Goal: Transaction & Acquisition: Purchase product/service

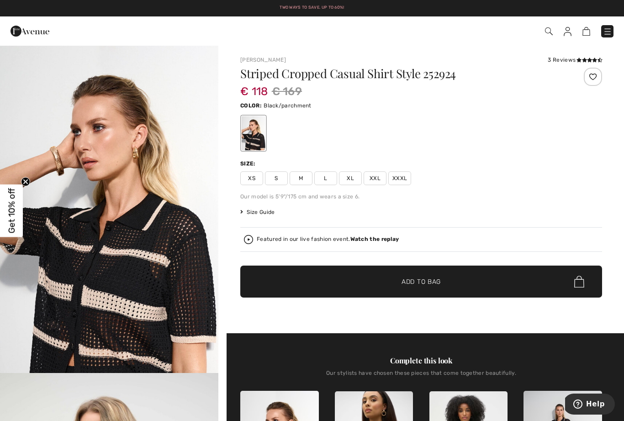
click at [327, 175] on span "L" at bounding box center [325, 178] width 23 height 14
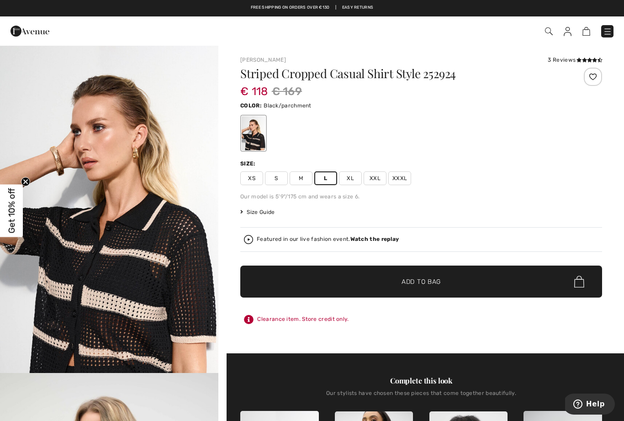
click at [423, 275] on span "✔ Added to Bag Add to Bag" at bounding box center [421, 281] width 362 height 32
click at [578, 31] on img at bounding box center [581, 31] width 8 height 9
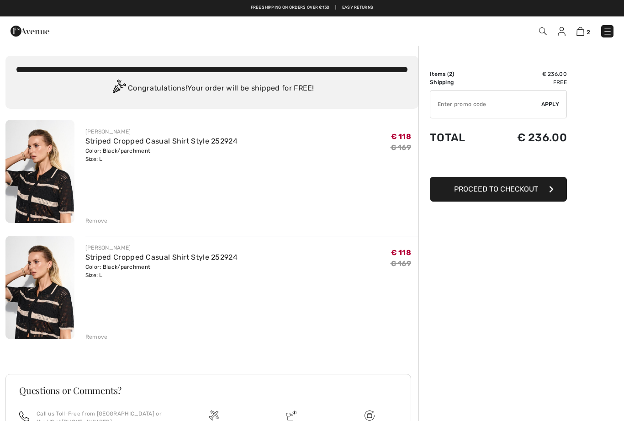
click at [98, 335] on div "Remove" at bounding box center [96, 337] width 22 height 8
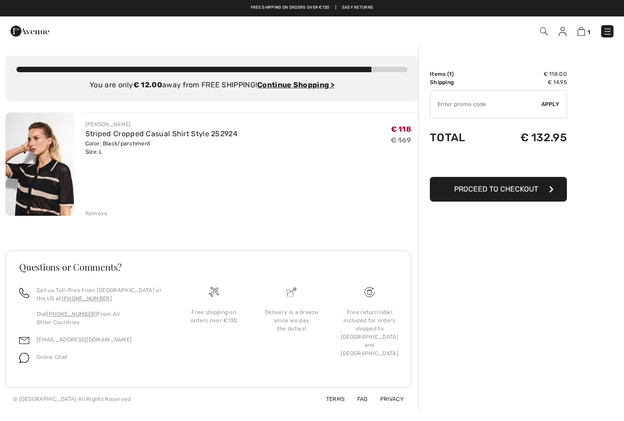
click at [522, 192] on span "Proceed to Checkout" at bounding box center [496, 189] width 84 height 9
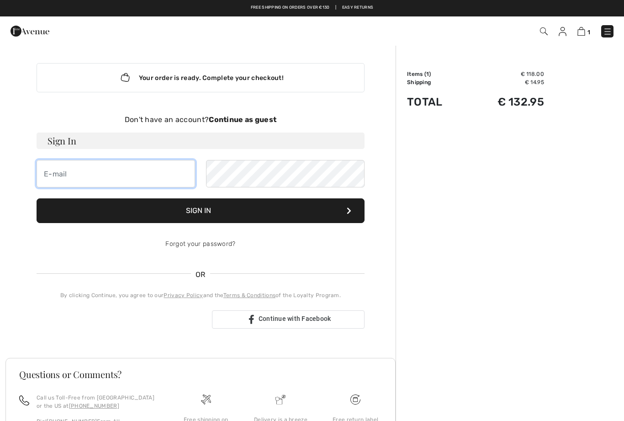
click at [125, 177] on input "email" at bounding box center [116, 173] width 159 height 27
type input "[EMAIL_ADDRESS][DOMAIN_NAME]"
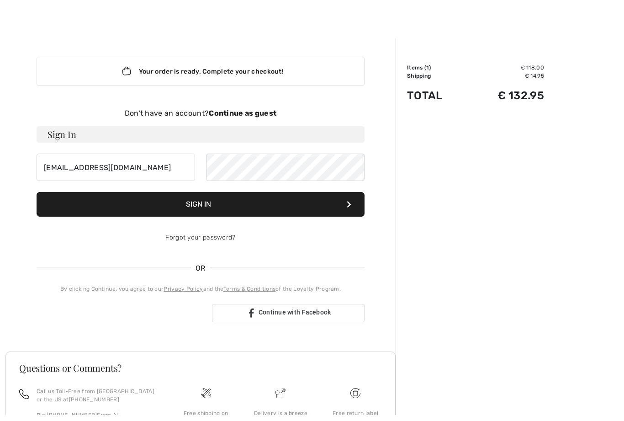
click at [265, 115] on strong "Continue as guest" at bounding box center [243, 119] width 68 height 9
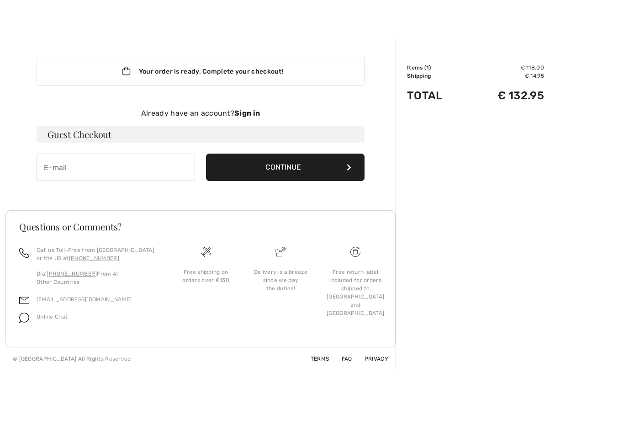
scroll to position [6, 0]
click at [147, 172] on input "email" at bounding box center [116, 167] width 159 height 27
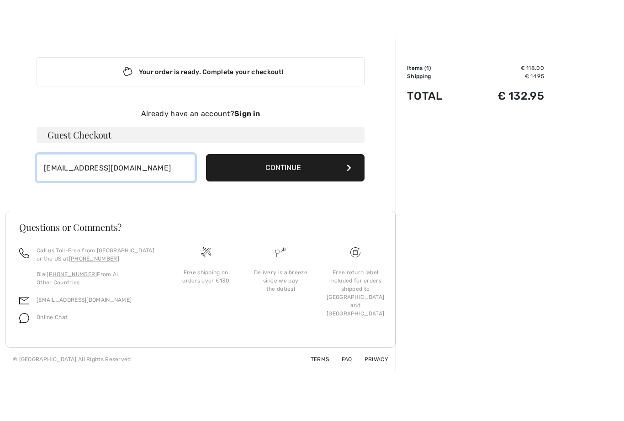
type input "ik@bolapami.demon.nl"
click at [323, 161] on button "Continue" at bounding box center [285, 167] width 159 height 27
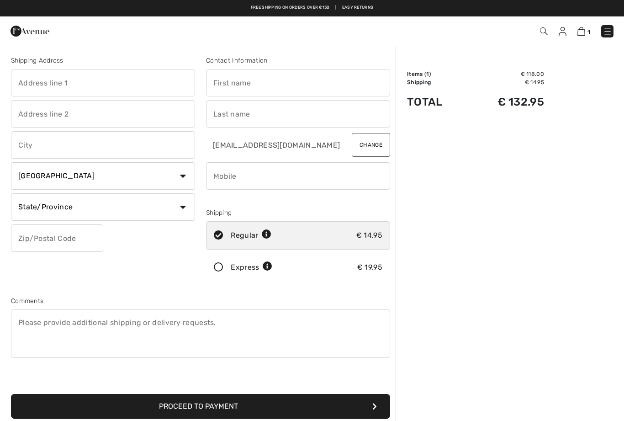
click at [96, 83] on input "text" at bounding box center [103, 82] width 184 height 27
click at [251, 80] on input "text" at bounding box center [298, 82] width 184 height 27
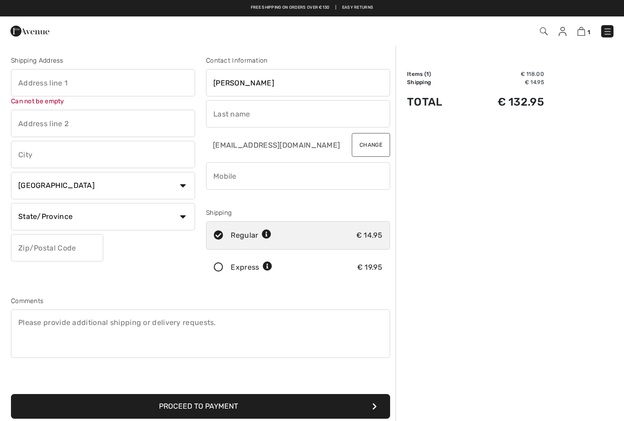
type input "Miranda"
click at [227, 114] on input "text" at bounding box center [298, 113] width 184 height 27
type input "Van den berg"
click at [109, 85] on input "text" at bounding box center [103, 82] width 184 height 27
type input "[STREET_ADDRESS]"
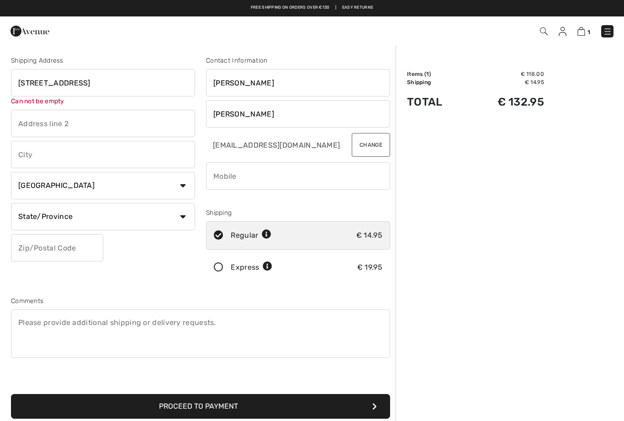
click at [129, 160] on div "Shipping Address Graaf Albrechtstraat 7 Can not be empty Country Canada United …" at bounding box center [102, 170] width 195 height 229
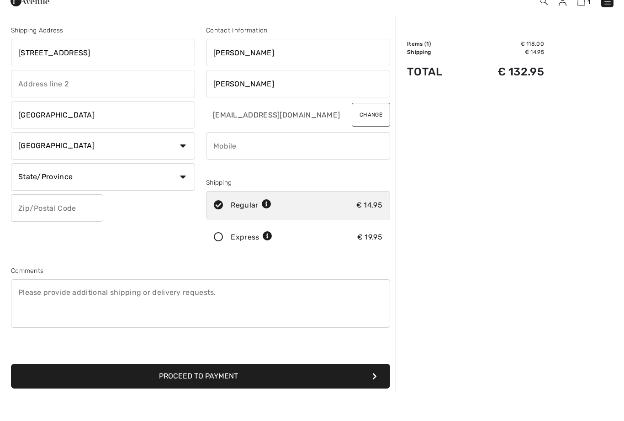
type input "Noordwijk"
click at [175, 162] on select "Country Canada United States Afghanistan Aland Islands Albania Algeria American…" at bounding box center [103, 175] width 184 height 27
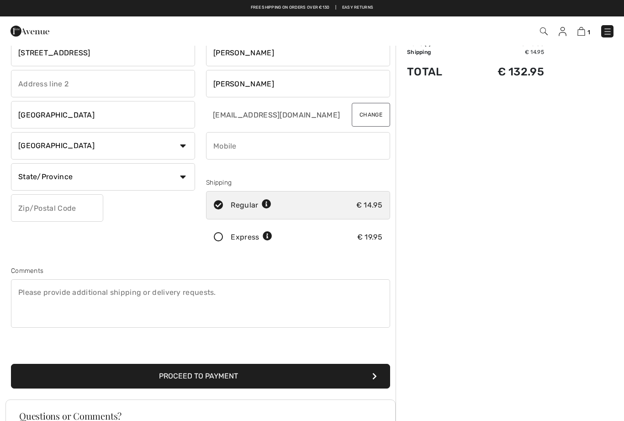
select select "NL"
click at [115, 175] on input "text" at bounding box center [103, 176] width 184 height 27
click at [62, 207] on input "text" at bounding box center [57, 207] width 92 height 27
type input "Zuid Holland"
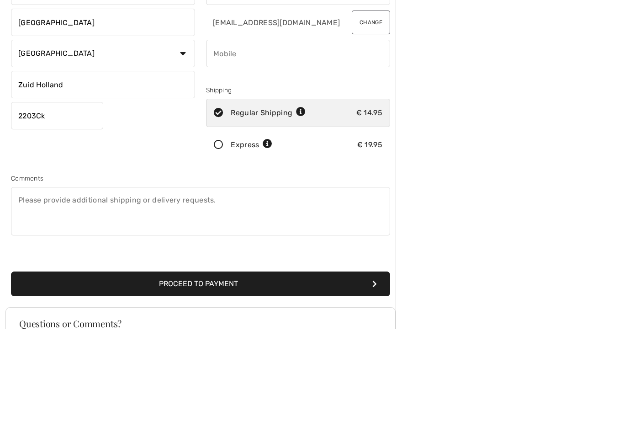
type input "2203CK"
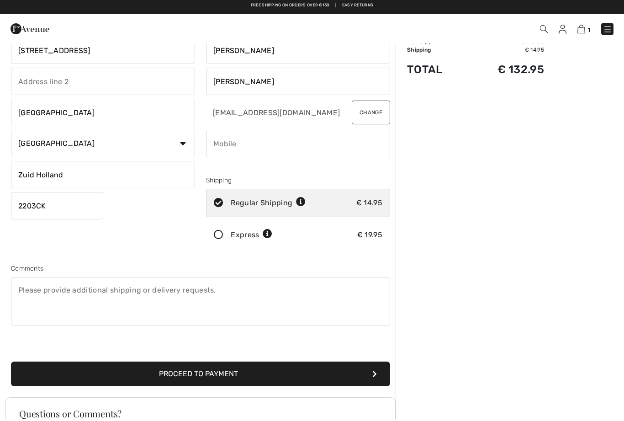
click at [257, 137] on input "phone" at bounding box center [298, 145] width 184 height 27
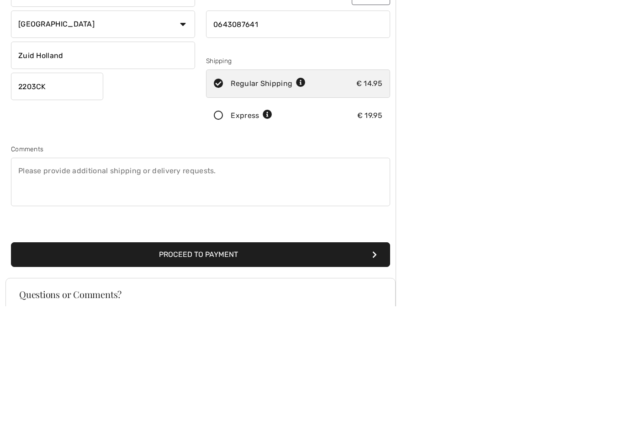
scroll to position [50, 0]
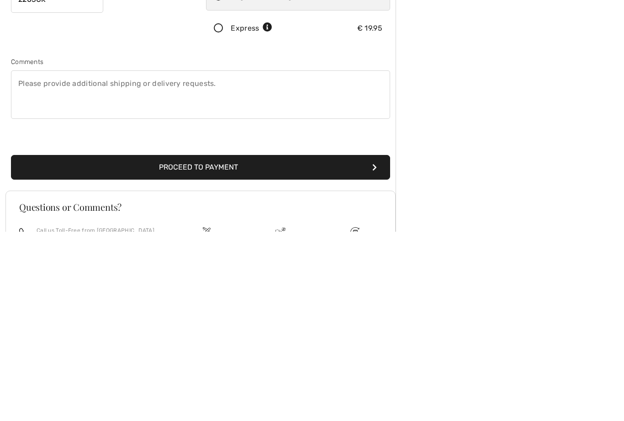
type input "0643087641"
click at [262, 344] on button "Proceed to Payment" at bounding box center [200, 356] width 379 height 25
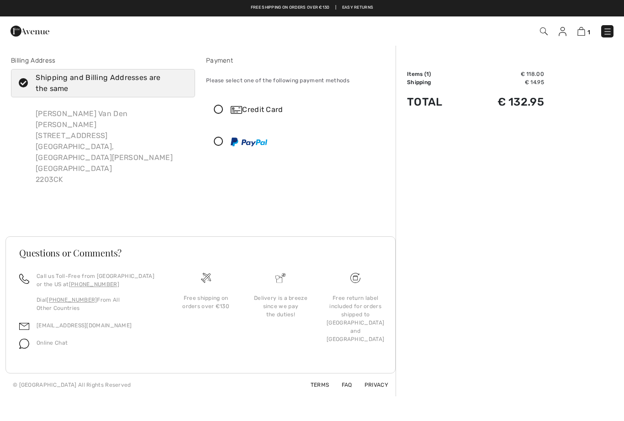
click at [219, 110] on icon at bounding box center [219, 110] width 24 height 10
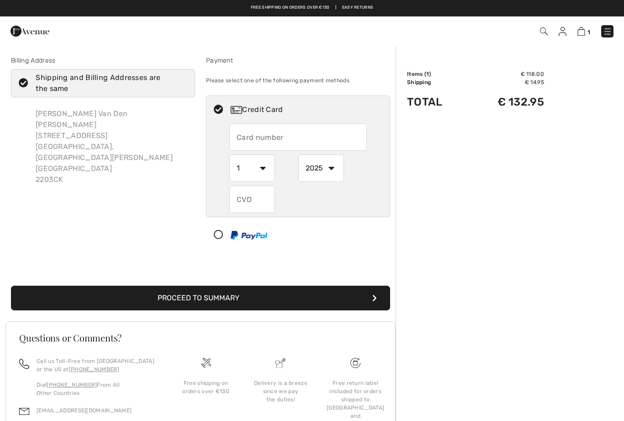
click at [301, 144] on input "text" at bounding box center [298, 136] width 138 height 27
type input "5220780006993638"
click at [333, 171] on select "2025 2026 2027 2028 2029 2030 2031 2032 2033 2034 2035" at bounding box center [321, 167] width 46 height 27
select select "2029"
click at [263, 175] on select "1 2 3 4 5 6 7 8 9 10 11 12" at bounding box center [252, 167] width 46 height 27
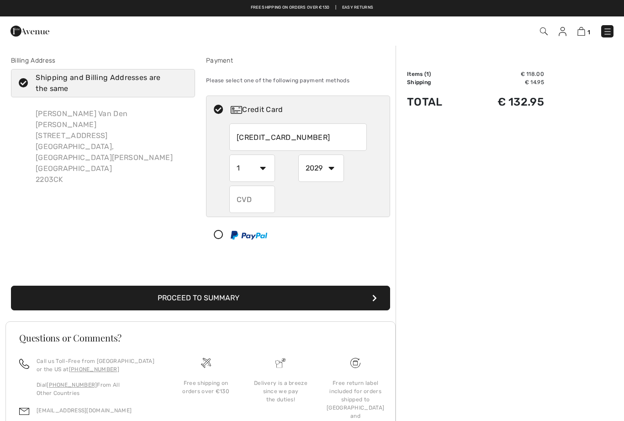
select select "7"
click at [256, 194] on input "text" at bounding box center [252, 198] width 46 height 27
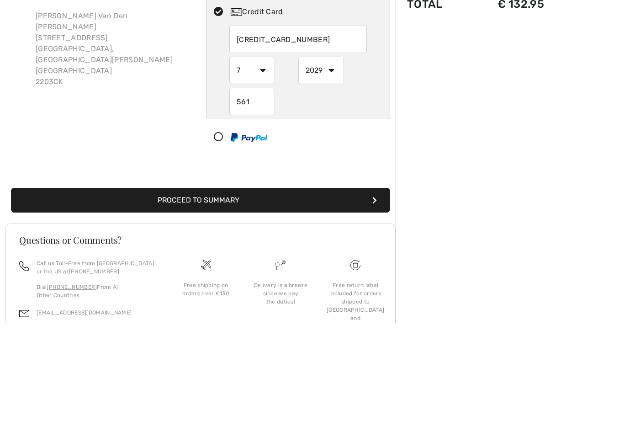
type input "561"
click at [496, 148] on div "Order Summary Details Items ( 1 ) € 118.00 Promo code € 0.00 Shipping € 14.95 T…" at bounding box center [510, 263] width 228 height 436
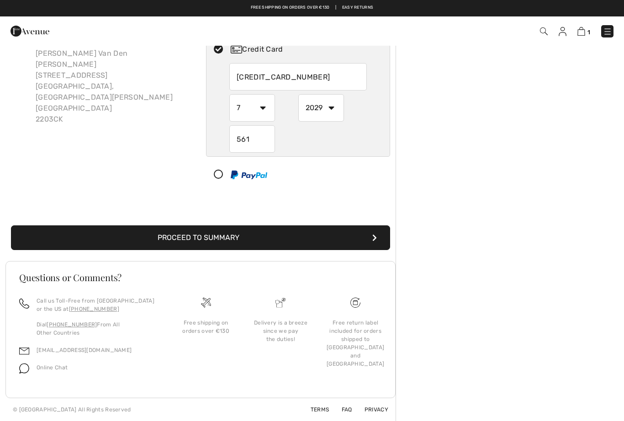
click at [256, 234] on button "Proceed to Summary" at bounding box center [200, 237] width 379 height 25
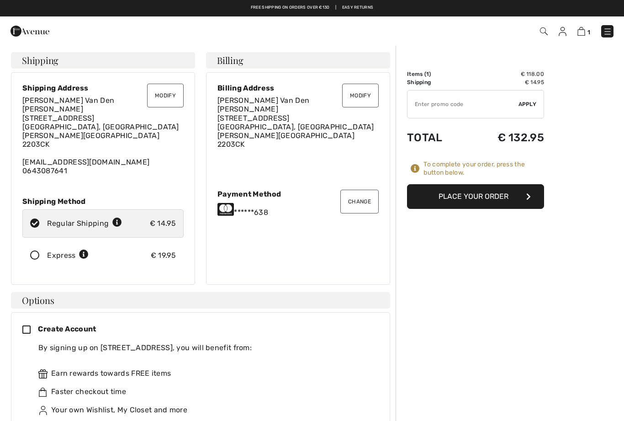
click at [479, 196] on button "Place Your Order" at bounding box center [475, 196] width 137 height 25
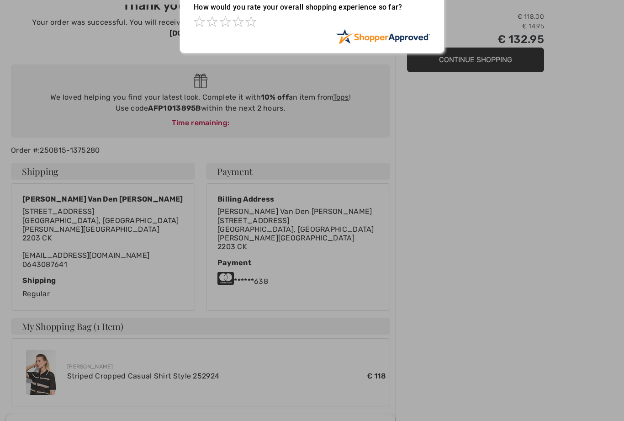
scroll to position [59, 0]
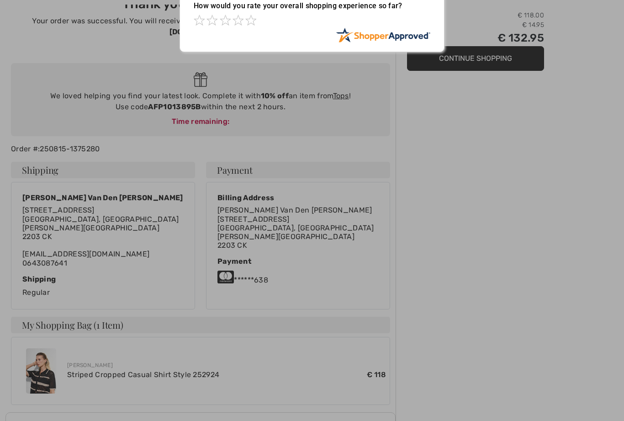
click at [454, 197] on div at bounding box center [312, 210] width 624 height 421
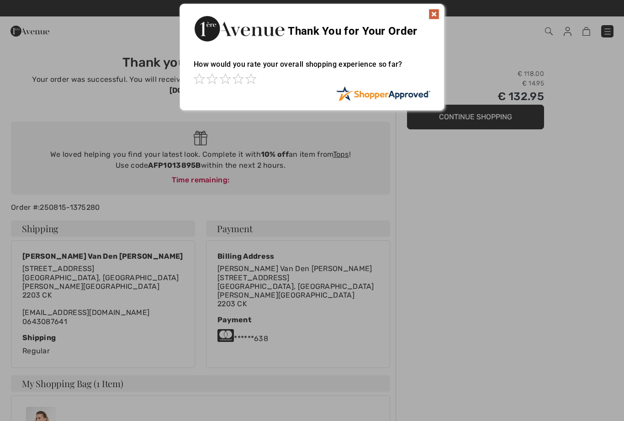
scroll to position [0, 0]
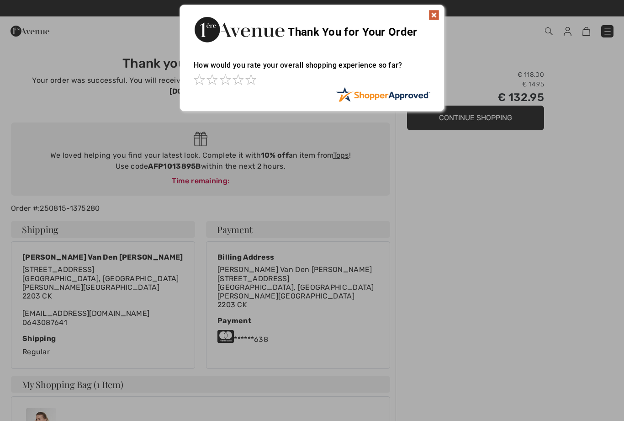
click at [434, 19] on img at bounding box center [434, 15] width 11 height 11
